Goal: Check status

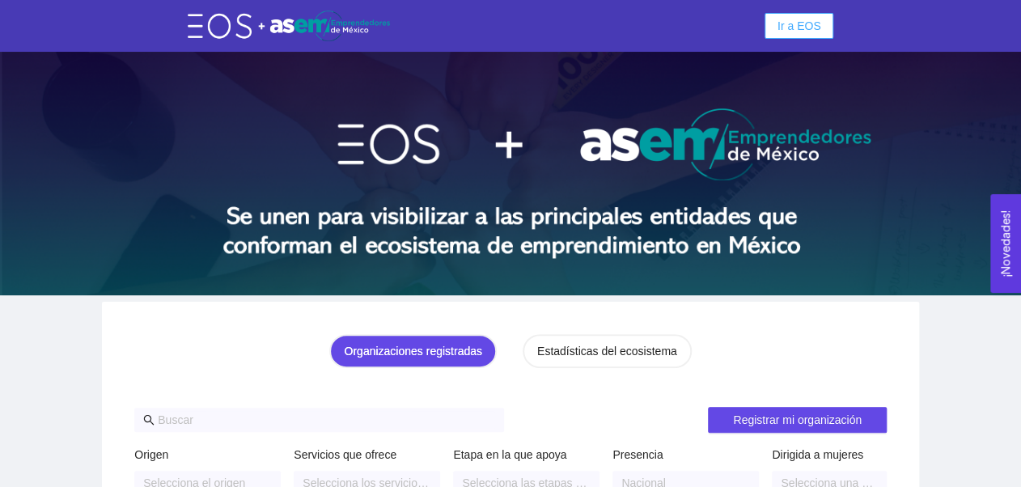
click at [803, 20] on span "Ir a EOS" at bounding box center [800, 26] width 44 height 18
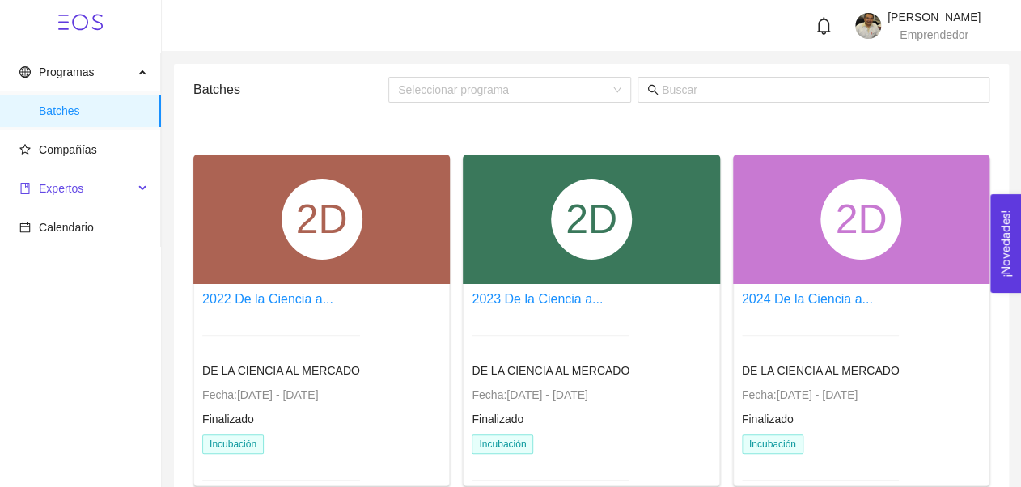
click at [66, 184] on span "Expertos" at bounding box center [61, 188] width 45 height 13
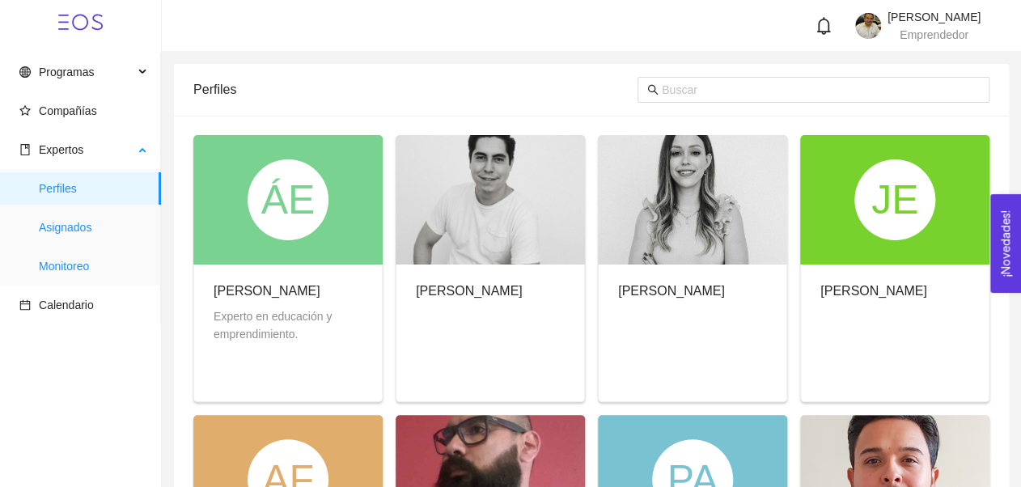
click at [75, 268] on span "Monitoreo" at bounding box center [93, 266] width 109 height 32
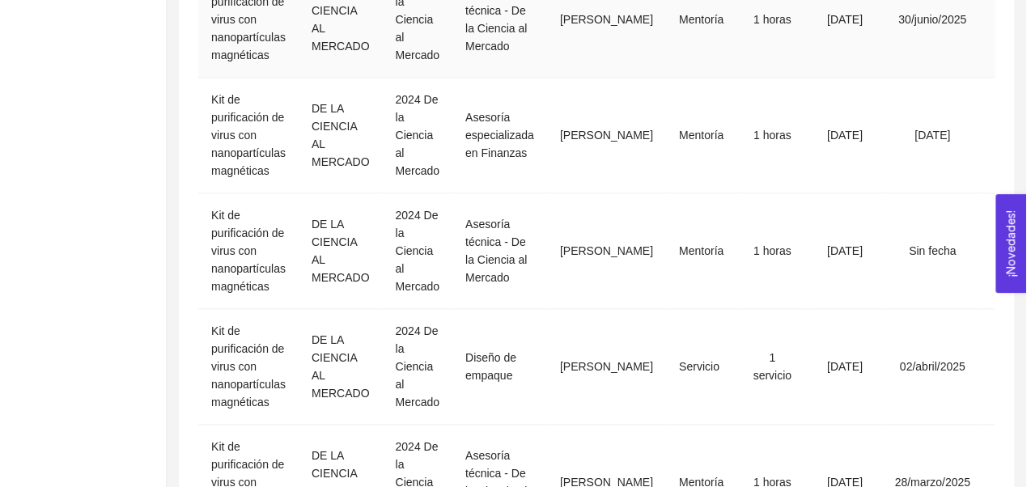
scroll to position [777, 0]
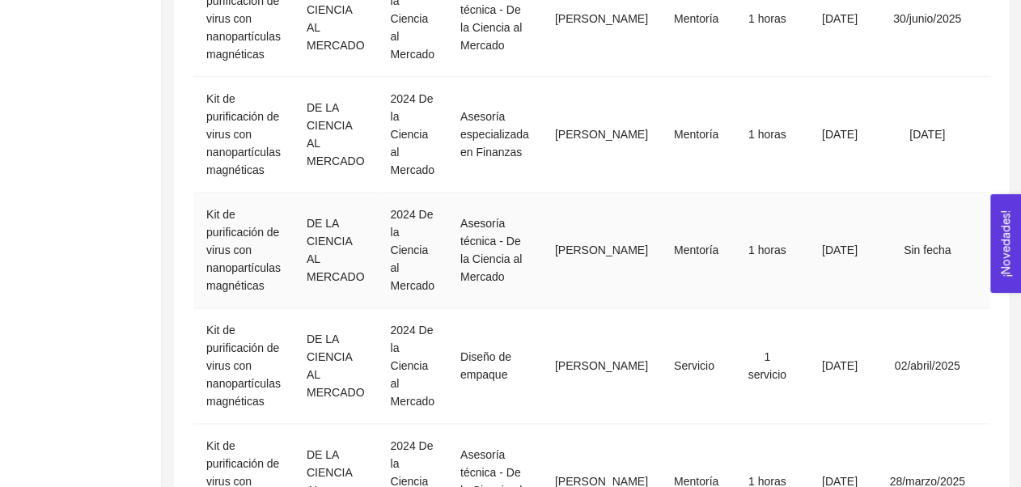
click at [262, 268] on td "Kit de purificación de virus con nanopartículas magnéticas" at bounding box center [243, 251] width 100 height 116
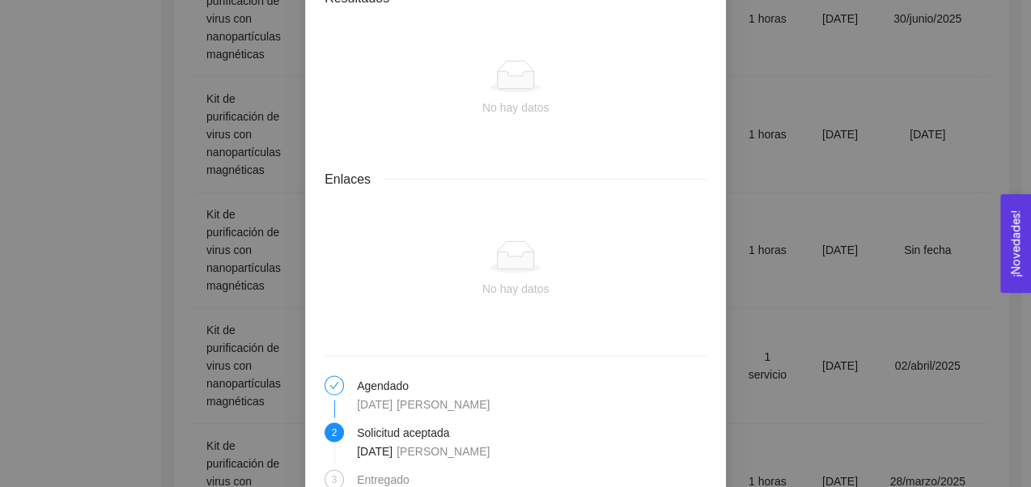
scroll to position [1158, 0]
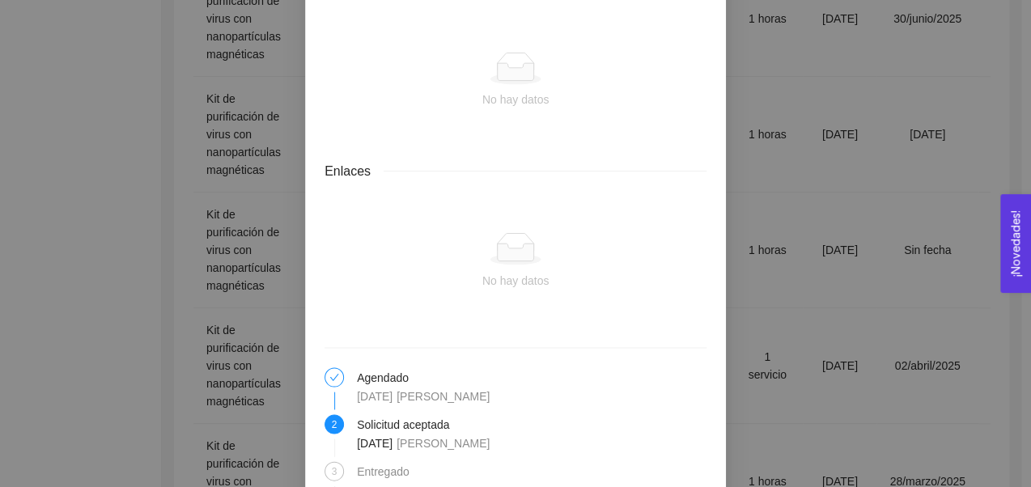
click at [372, 461] on div "Entregado" at bounding box center [388, 470] width 62 height 19
click at [244, 327] on div "Detalles de mentoría Asesoría técnica - De la Ciencia al Mercado Categoría Espe…" at bounding box center [515, 243] width 1031 height 487
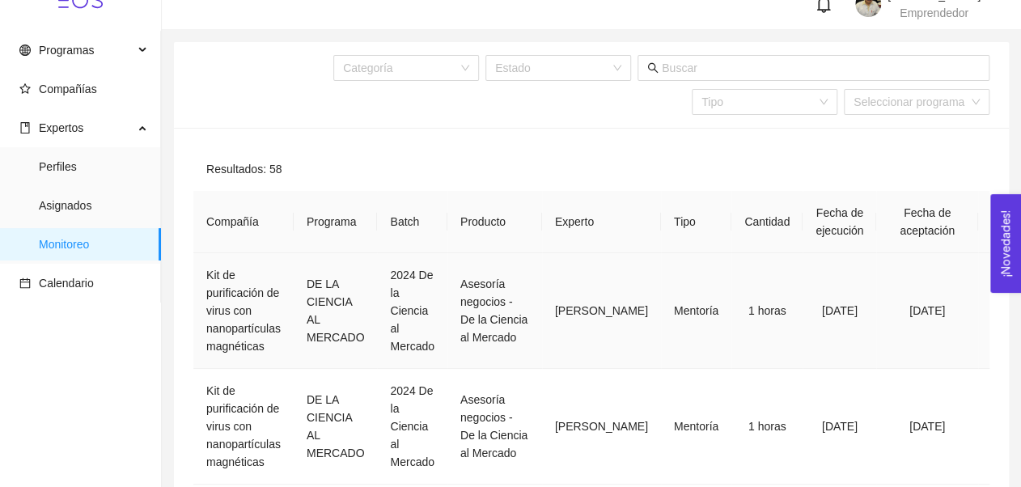
scroll to position [0, 0]
